Goal: Transaction & Acquisition: Purchase product/service

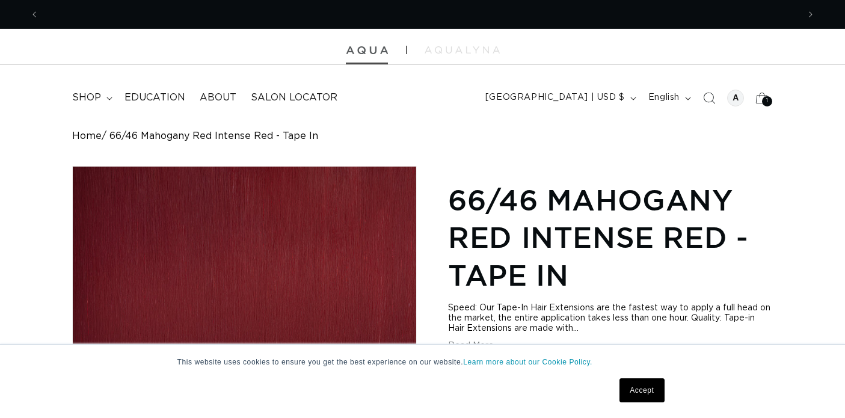
scroll to position [0, 782]
click at [369, 52] on img at bounding box center [367, 50] width 42 height 8
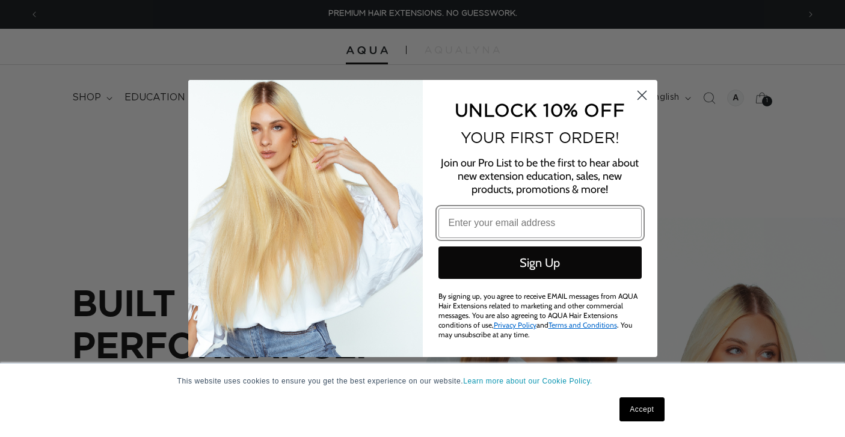
click at [642, 99] on icon "Close dialog" at bounding box center [642, 95] width 8 height 8
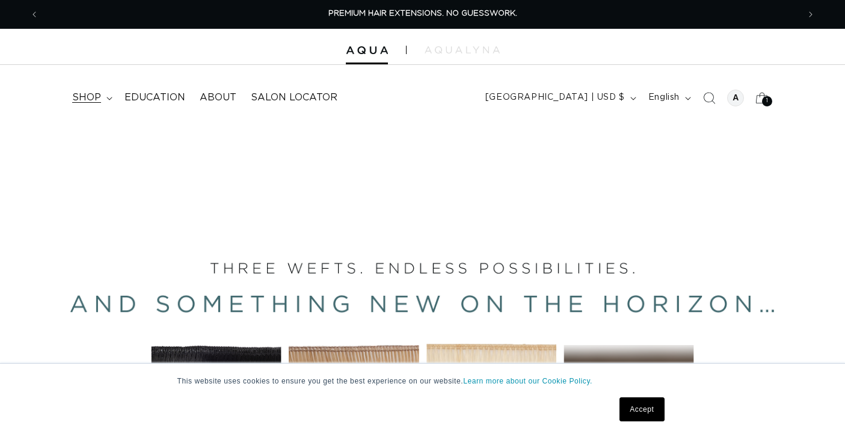
click at [99, 97] on span "shop" at bounding box center [86, 97] width 29 height 13
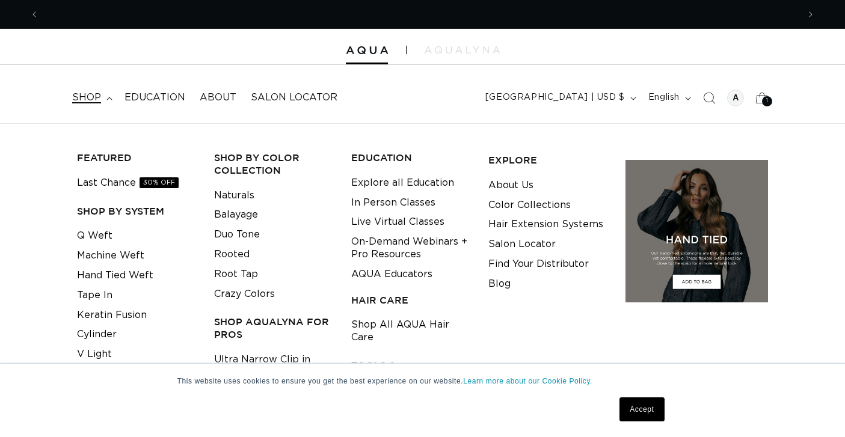
scroll to position [0, 782]
click at [99, 292] on link "Tape In" at bounding box center [95, 296] width 36 height 20
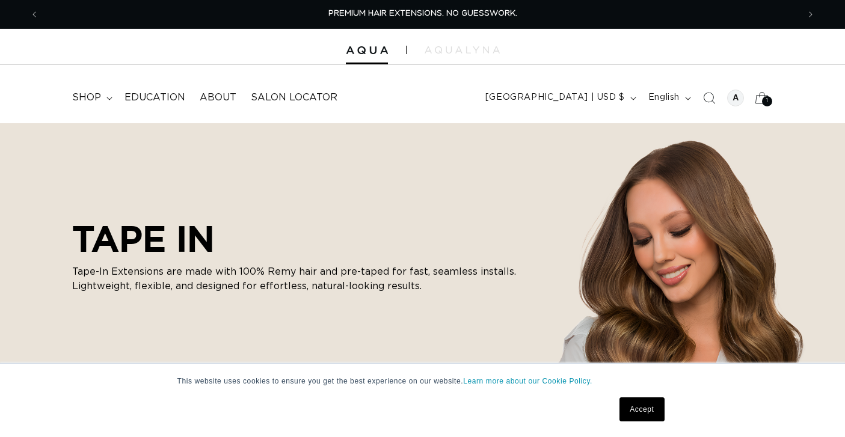
click at [765, 98] on div "1 1 item" at bounding box center [767, 101] width 10 height 10
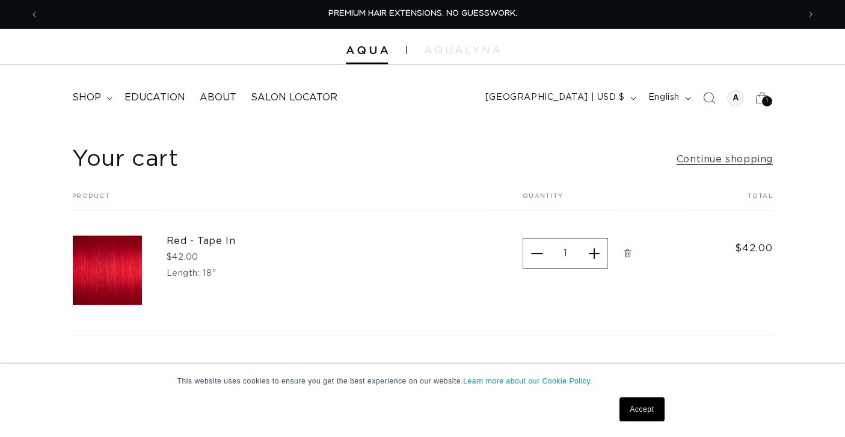
click at [594, 250] on button "Increase quantity for Red - Tape In" at bounding box center [594, 253] width 27 height 31
type input "2"
click at [92, 97] on span "shop" at bounding box center [86, 97] width 29 height 13
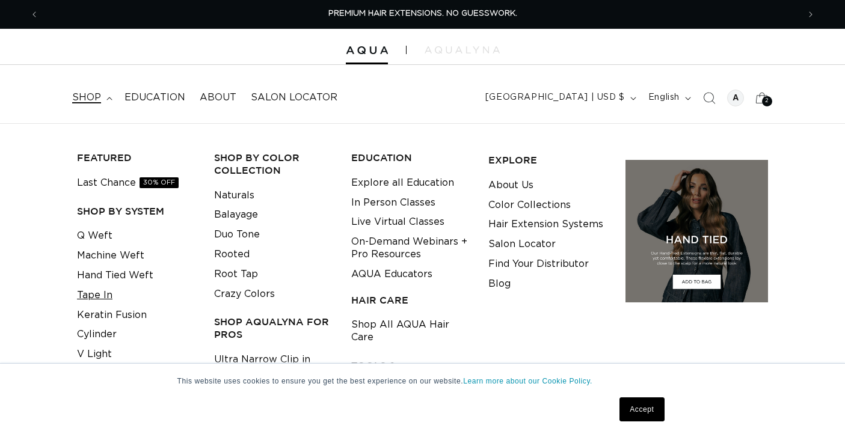
click at [103, 292] on link "Tape In" at bounding box center [95, 296] width 36 height 20
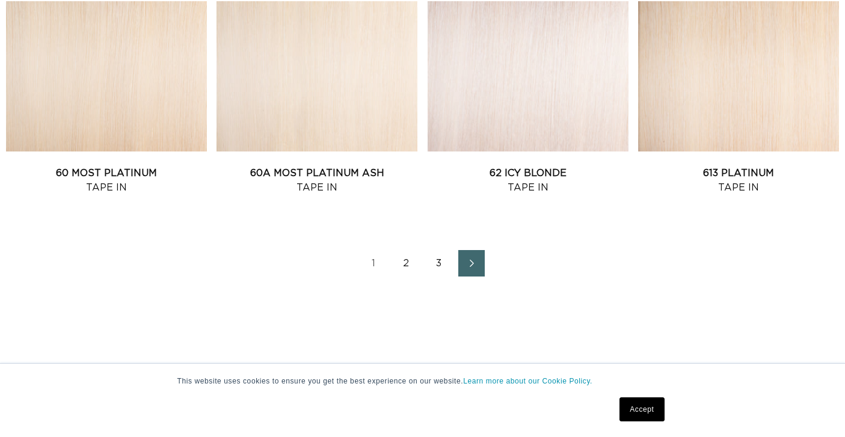
click at [410, 274] on link "2" at bounding box center [407, 263] width 26 height 26
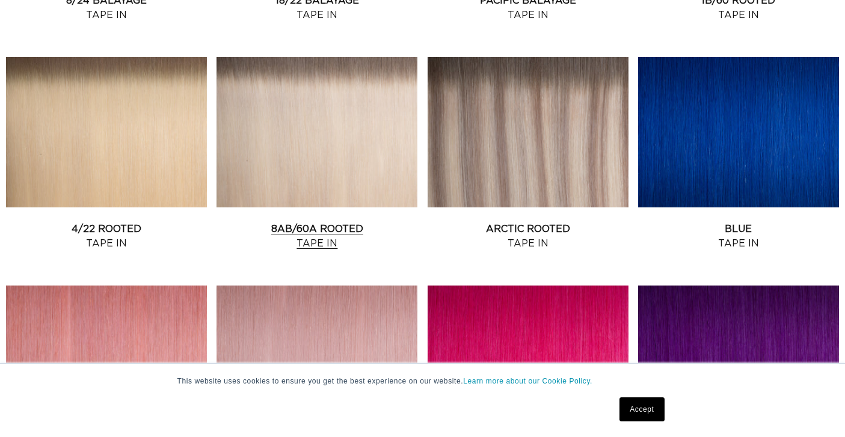
click at [324, 236] on link "8AB/60A Rooted Tape In" at bounding box center [317, 236] width 201 height 29
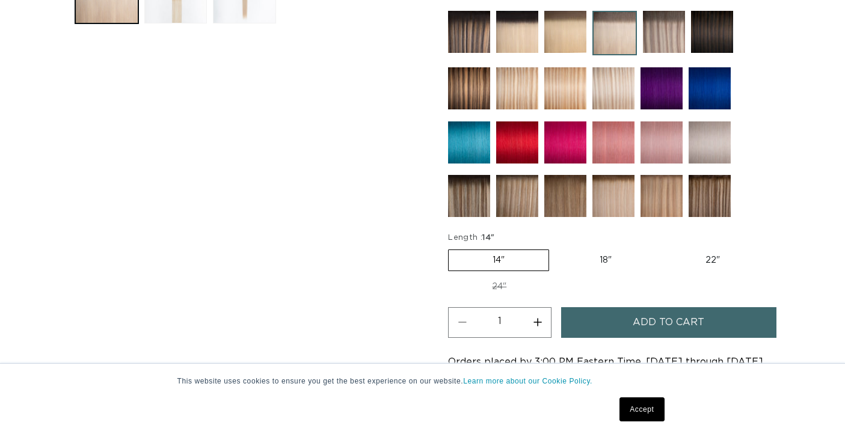
scroll to position [0, 1563]
click at [602, 258] on label "18" Variant sold out or unavailable" at bounding box center [606, 260] width 100 height 20
click at [556, 248] on input "18" Variant sold out or unavailable" at bounding box center [555, 247] width 1 height 1
radio input "true"
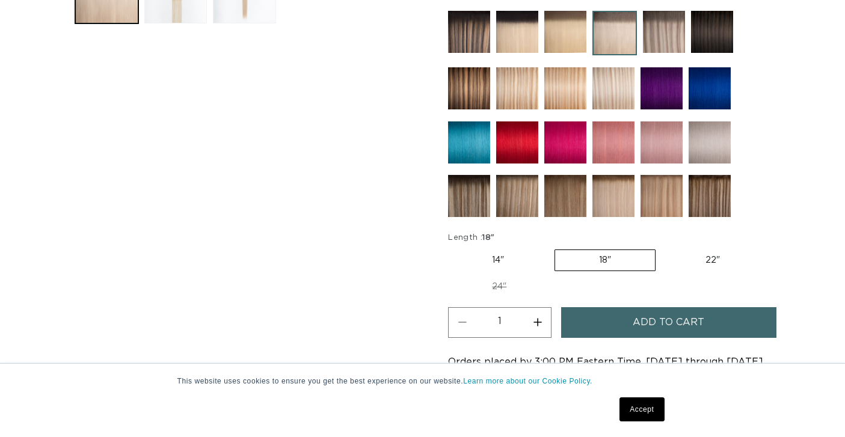
click at [539, 320] on button "Increase quantity for 8AB/60A Rooted - Tape In" at bounding box center [537, 322] width 27 height 31
click at [583, 324] on button "Add to cart" at bounding box center [668, 322] width 215 height 31
type input "1"
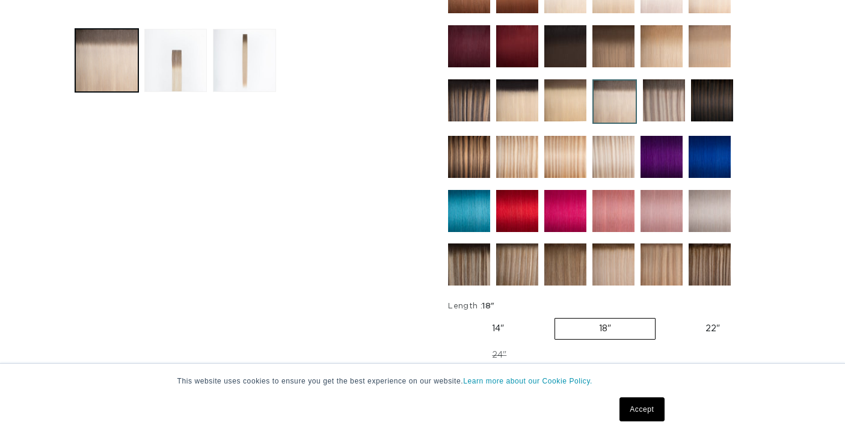
scroll to position [514, 0]
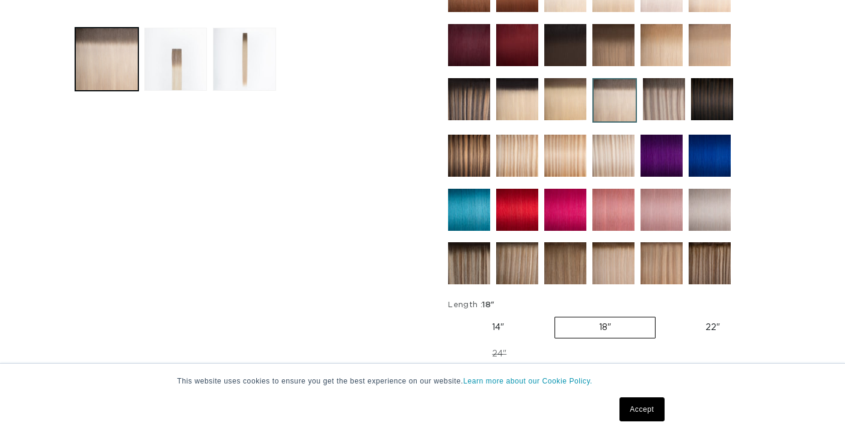
click at [662, 101] on img at bounding box center [664, 99] width 42 height 42
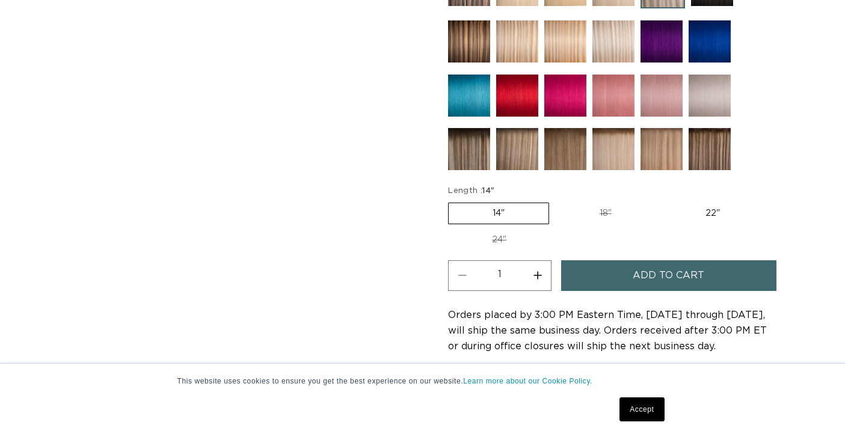
scroll to position [0, 782]
click at [604, 213] on label "18" Variant sold out or unavailable" at bounding box center [606, 213] width 100 height 20
click at [556, 201] on input "18" Variant sold out or unavailable" at bounding box center [555, 200] width 1 height 1
radio input "true"
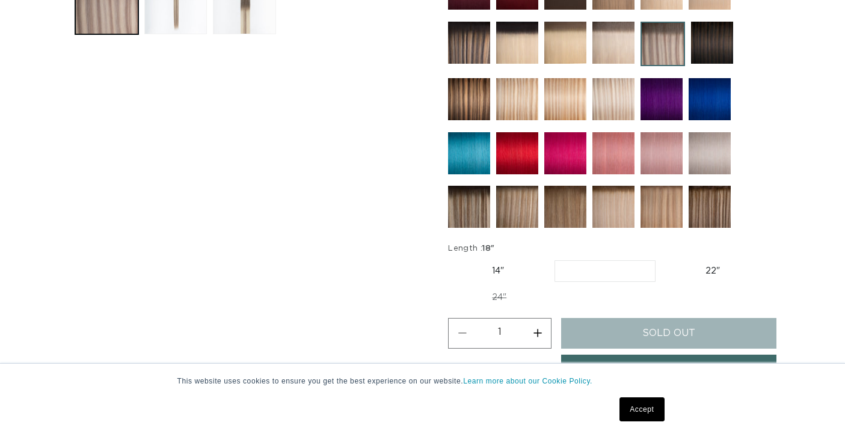
scroll to position [0, 782]
click at [706, 270] on label "22" Variant sold out or unavailable" at bounding box center [713, 271] width 102 height 20
click at [662, 259] on input "22" Variant sold out or unavailable" at bounding box center [662, 258] width 1 height 1
radio input "true"
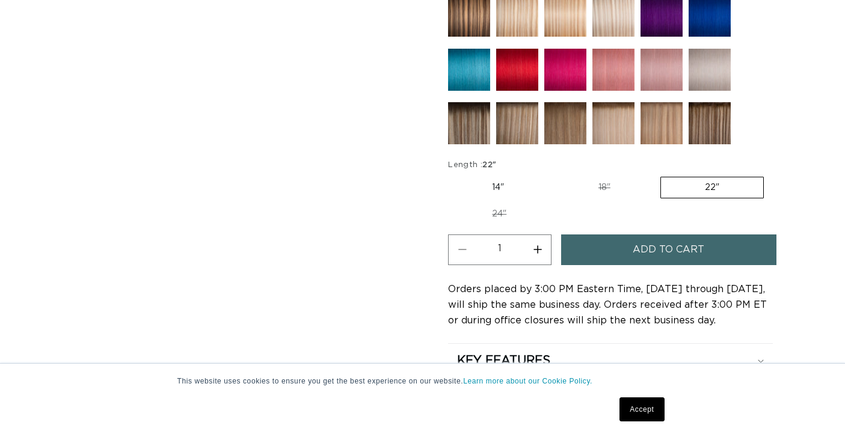
scroll to position [651, 0]
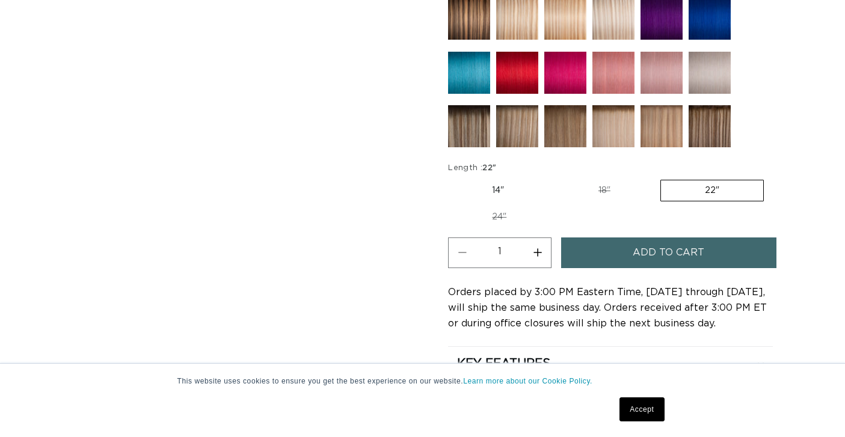
click at [601, 188] on label "18" Variant sold out or unavailable" at bounding box center [605, 191] width 100 height 20
click at [555, 178] on input "18" Variant sold out or unavailable" at bounding box center [554, 178] width 1 height 1
radio input "true"
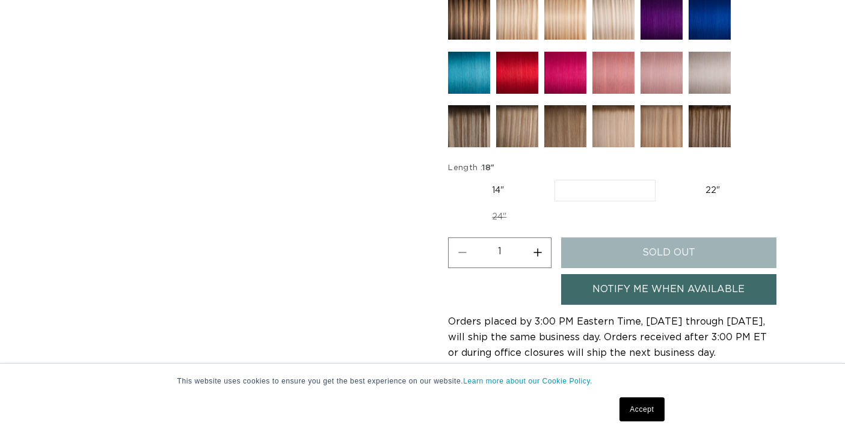
click at [706, 188] on label "22" Variant sold out or unavailable" at bounding box center [713, 191] width 102 height 20
click at [662, 178] on input "22" Variant sold out or unavailable" at bounding box center [662, 178] width 1 height 1
radio input "true"
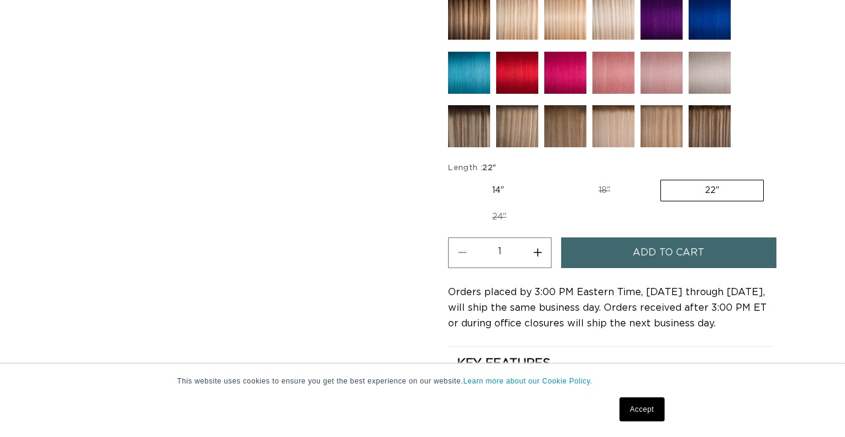
click at [541, 251] on button "Increase quantity for Arctic Rooted - Tape In" at bounding box center [537, 253] width 27 height 31
click at [605, 256] on button "Add to cart" at bounding box center [668, 253] width 215 height 31
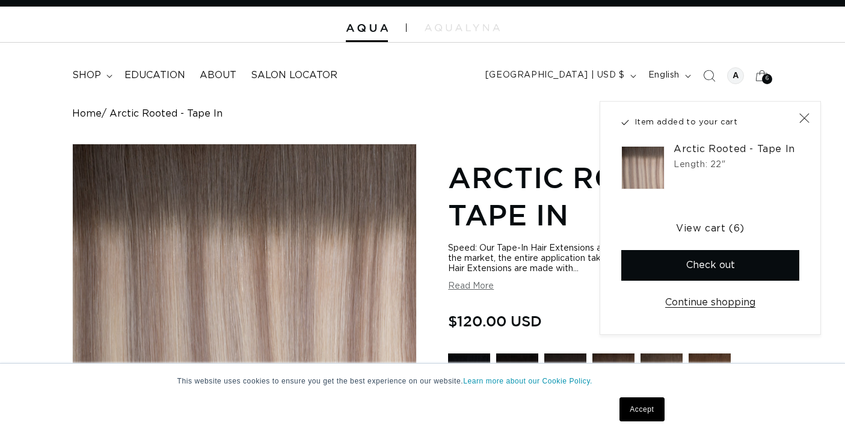
type input "1"
click at [805, 116] on icon "Close" at bounding box center [804, 118] width 11 height 11
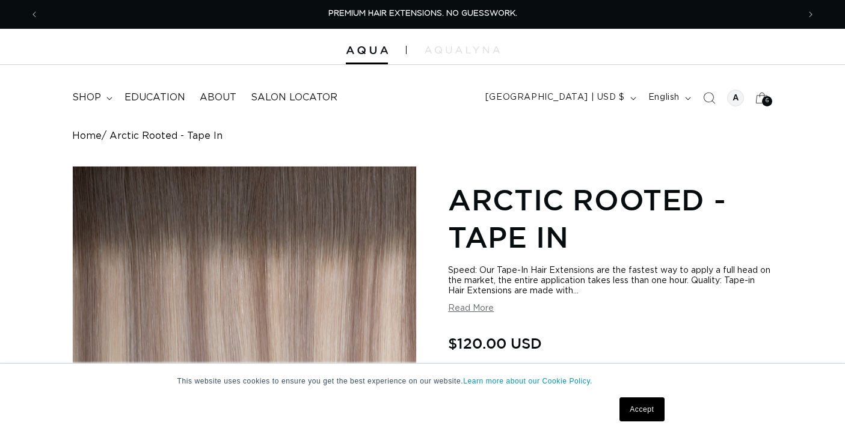
scroll to position [0, 0]
click at [762, 96] on icon at bounding box center [762, 98] width 28 height 28
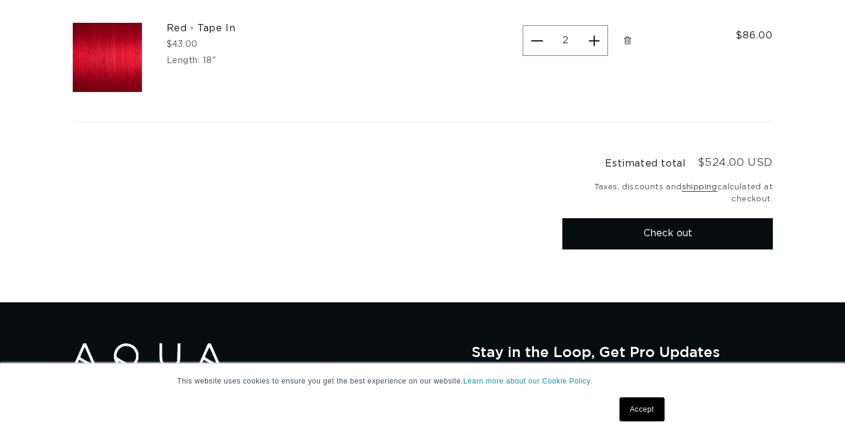
scroll to position [0, 782]
click at [615, 236] on button "Check out" at bounding box center [668, 233] width 211 height 31
